Goal: Task Accomplishment & Management: Manage account settings

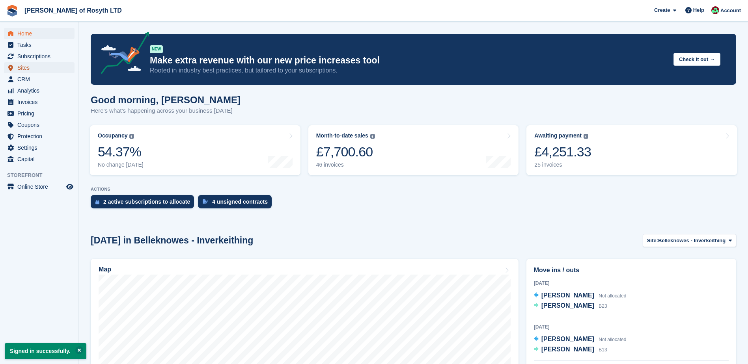
click at [23, 69] on span "Sites" at bounding box center [40, 67] width 47 height 11
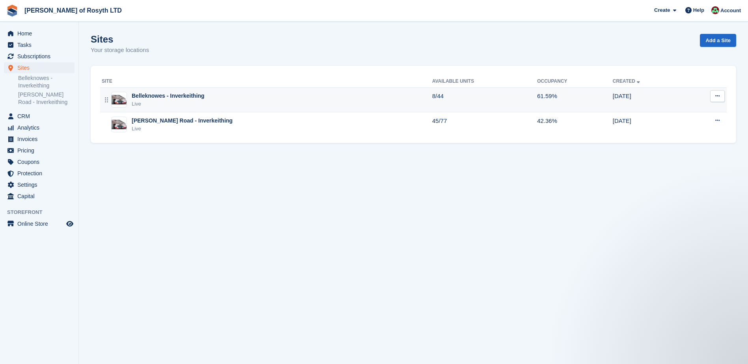
click at [141, 99] on div "Belleknowes - Inverkeithing" at bounding box center [168, 96] width 73 height 8
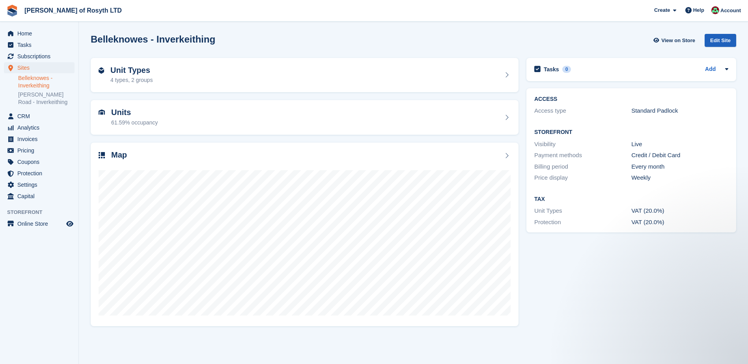
click at [715, 40] on div "Edit Site" at bounding box center [720, 40] width 32 height 13
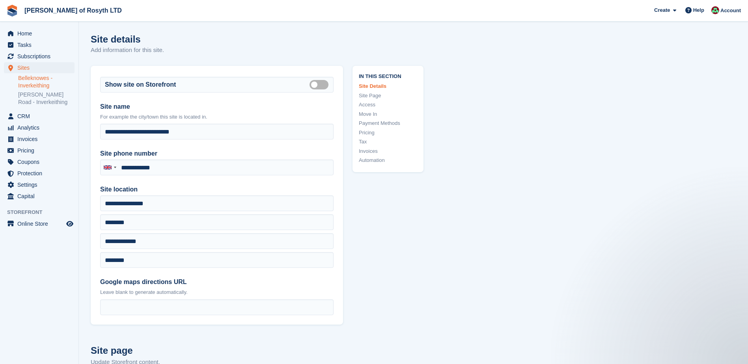
click at [28, 82] on link "Belleknowes - Inverkeithing" at bounding box center [46, 81] width 56 height 15
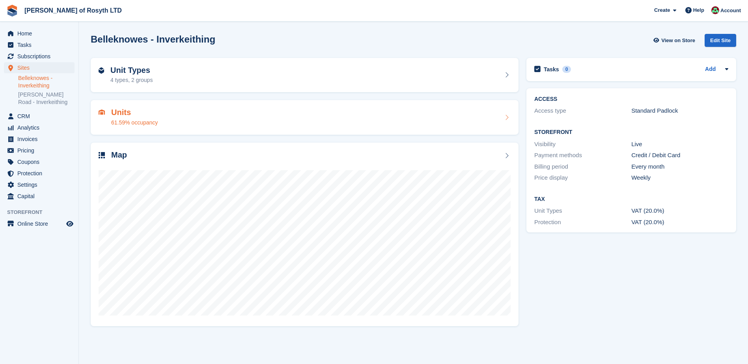
click at [126, 110] on h2 "Units" at bounding box center [134, 112] width 47 height 9
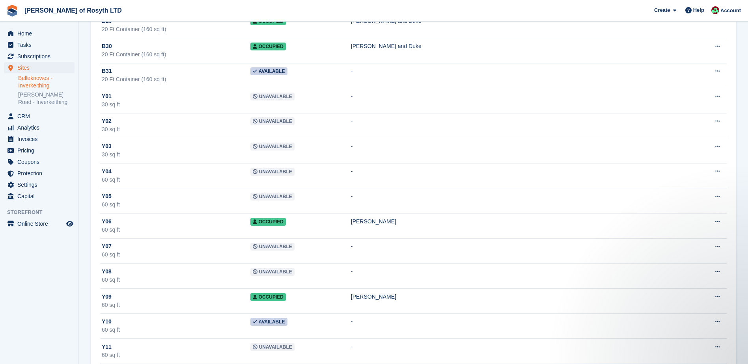
scroll to position [828, 0]
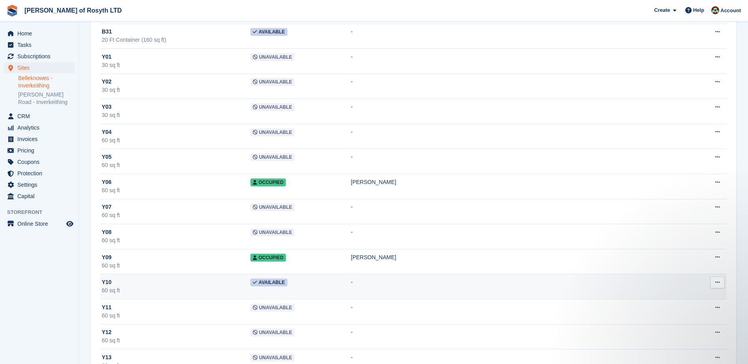
click at [717, 283] on icon at bounding box center [717, 282] width 4 height 5
click at [692, 298] on p "Edit unit" at bounding box center [686, 298] width 69 height 10
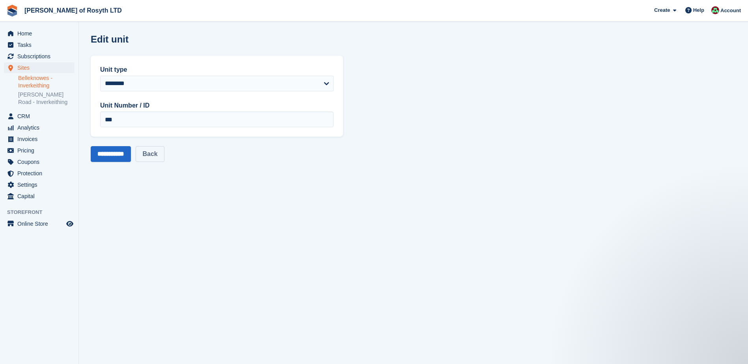
click at [153, 153] on link "Back" at bounding box center [150, 154] width 28 height 16
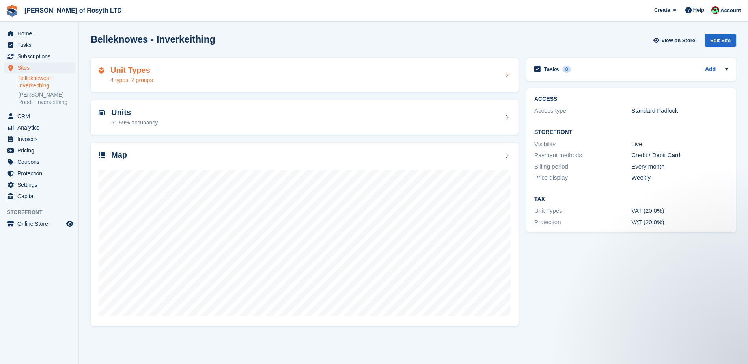
click at [118, 69] on h2 "Unit Types" at bounding box center [131, 70] width 42 height 9
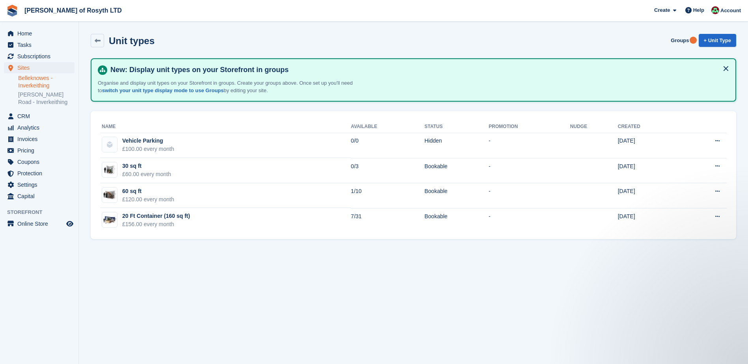
click at [37, 82] on link "Belleknowes - Inverkeithing" at bounding box center [46, 81] width 56 height 15
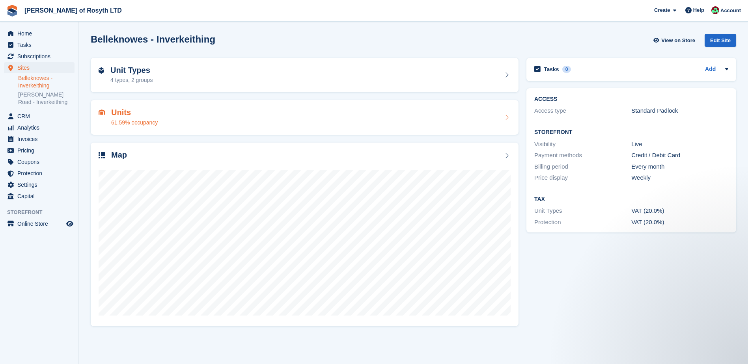
click at [123, 111] on h2 "Units" at bounding box center [134, 112] width 47 height 9
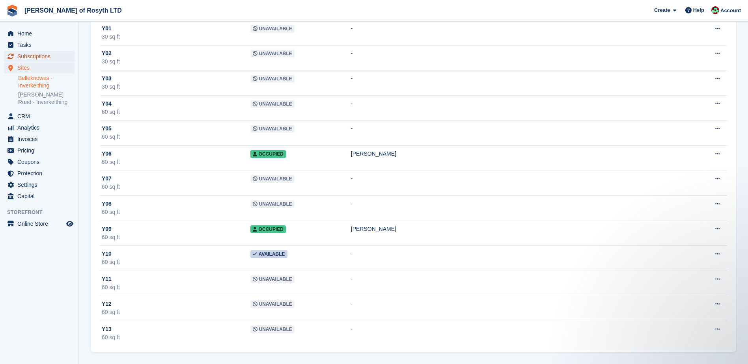
click at [41, 56] on span "Subscriptions" at bounding box center [40, 56] width 47 height 11
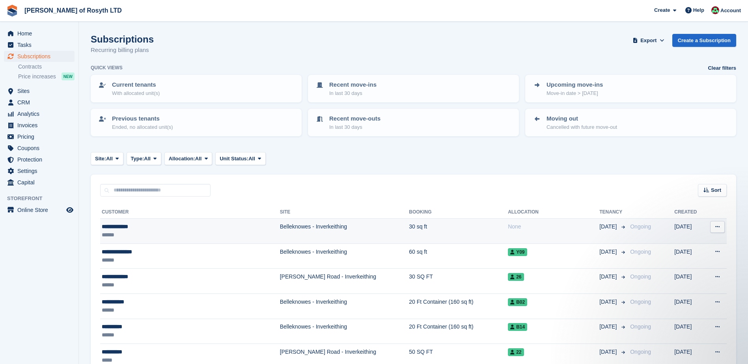
click at [721, 226] on button at bounding box center [717, 227] width 15 height 12
drag, startPoint x: 536, startPoint y: 238, endPoint x: 517, endPoint y: 234, distance: 19.1
click at [536, 238] on td "None" at bounding box center [553, 231] width 91 height 25
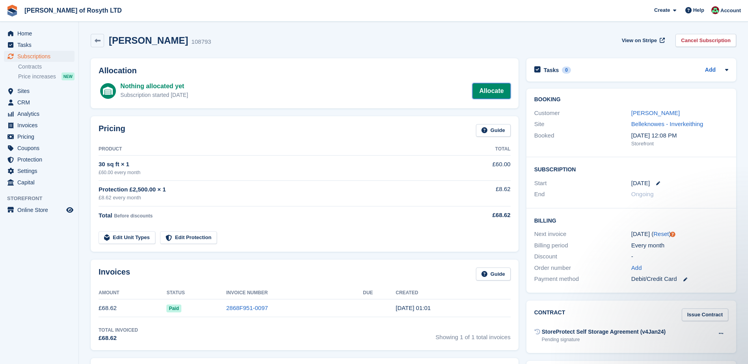
click at [493, 88] on link "Allocate" at bounding box center [491, 91] width 38 height 16
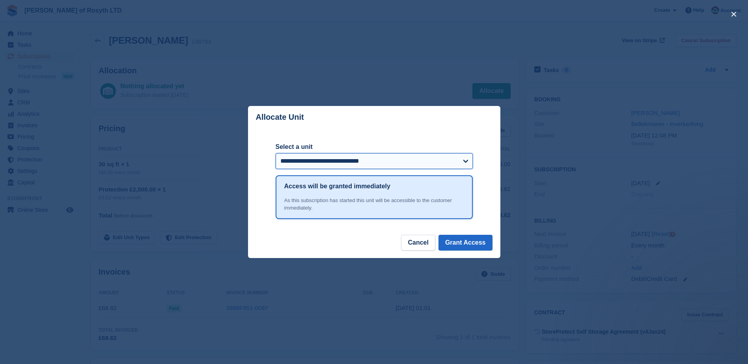
click at [465, 161] on select "**********" at bounding box center [373, 161] width 197 height 16
select select "******"
click at [275, 154] on select "**********" at bounding box center [373, 161] width 197 height 16
click at [462, 244] on button "Grant Access" at bounding box center [465, 243] width 54 height 16
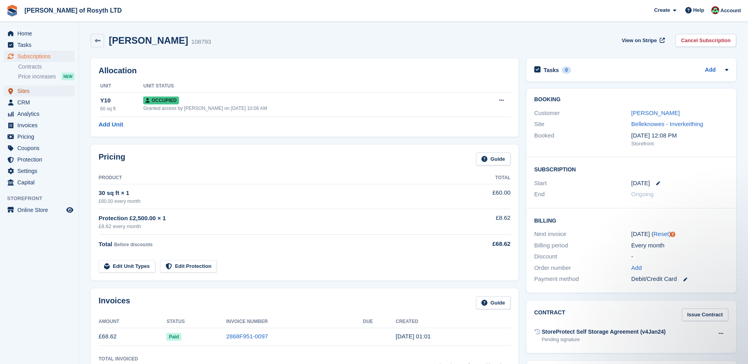
click at [23, 91] on span "Sites" at bounding box center [40, 91] width 47 height 11
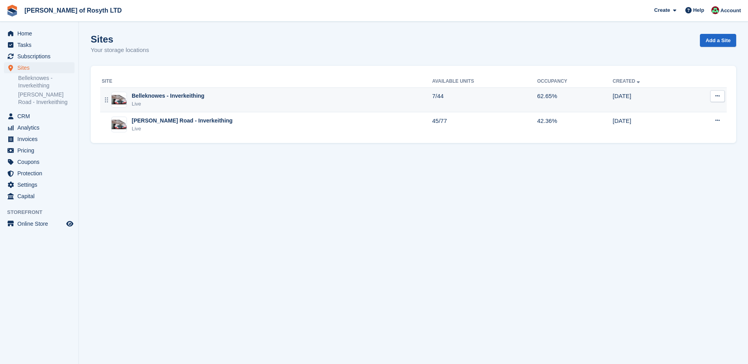
click at [177, 96] on div "Belleknowes - Inverkeithing" at bounding box center [168, 96] width 73 height 8
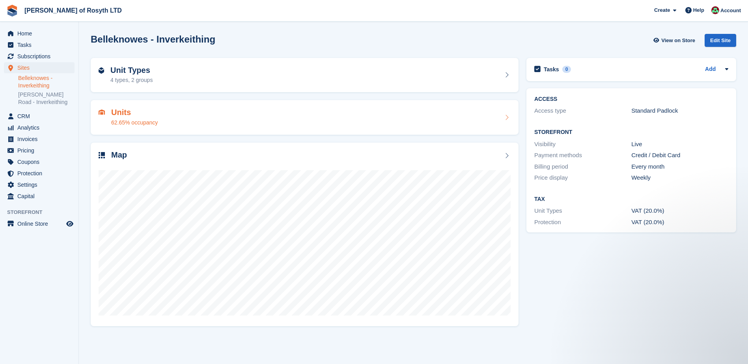
click at [123, 114] on h2 "Units" at bounding box center [134, 112] width 47 height 9
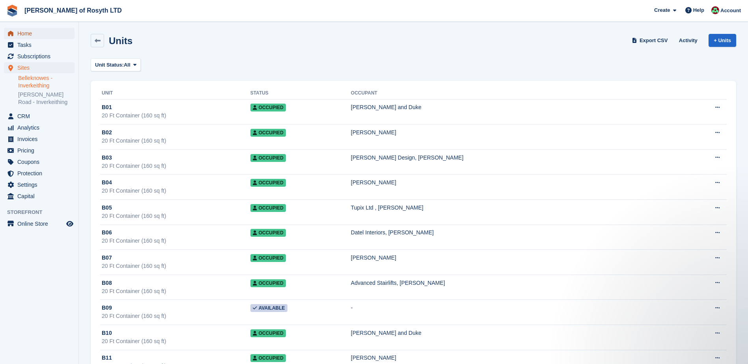
click at [22, 33] on span "Home" at bounding box center [40, 33] width 47 height 11
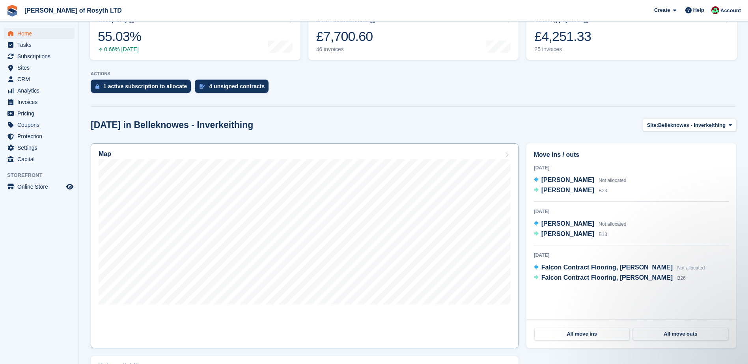
scroll to position [118, 0]
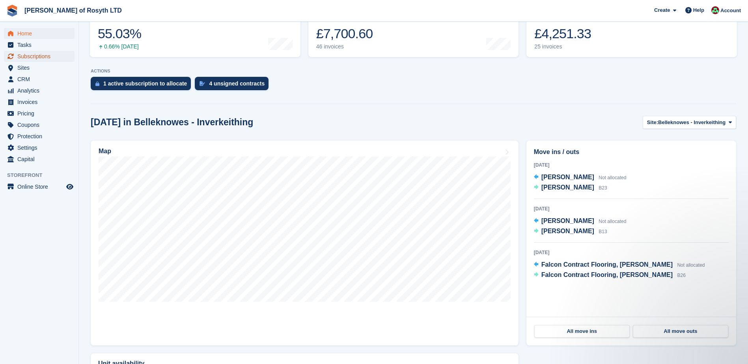
click at [27, 57] on span "Subscriptions" at bounding box center [40, 56] width 47 height 11
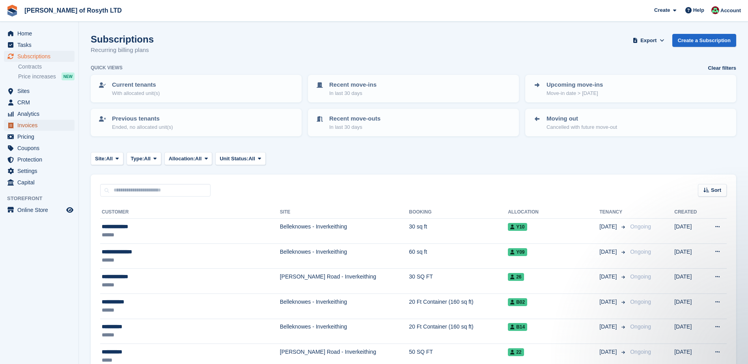
click at [24, 125] on span "Invoices" at bounding box center [40, 125] width 47 height 11
